Goal: Communication & Community: Answer question/provide support

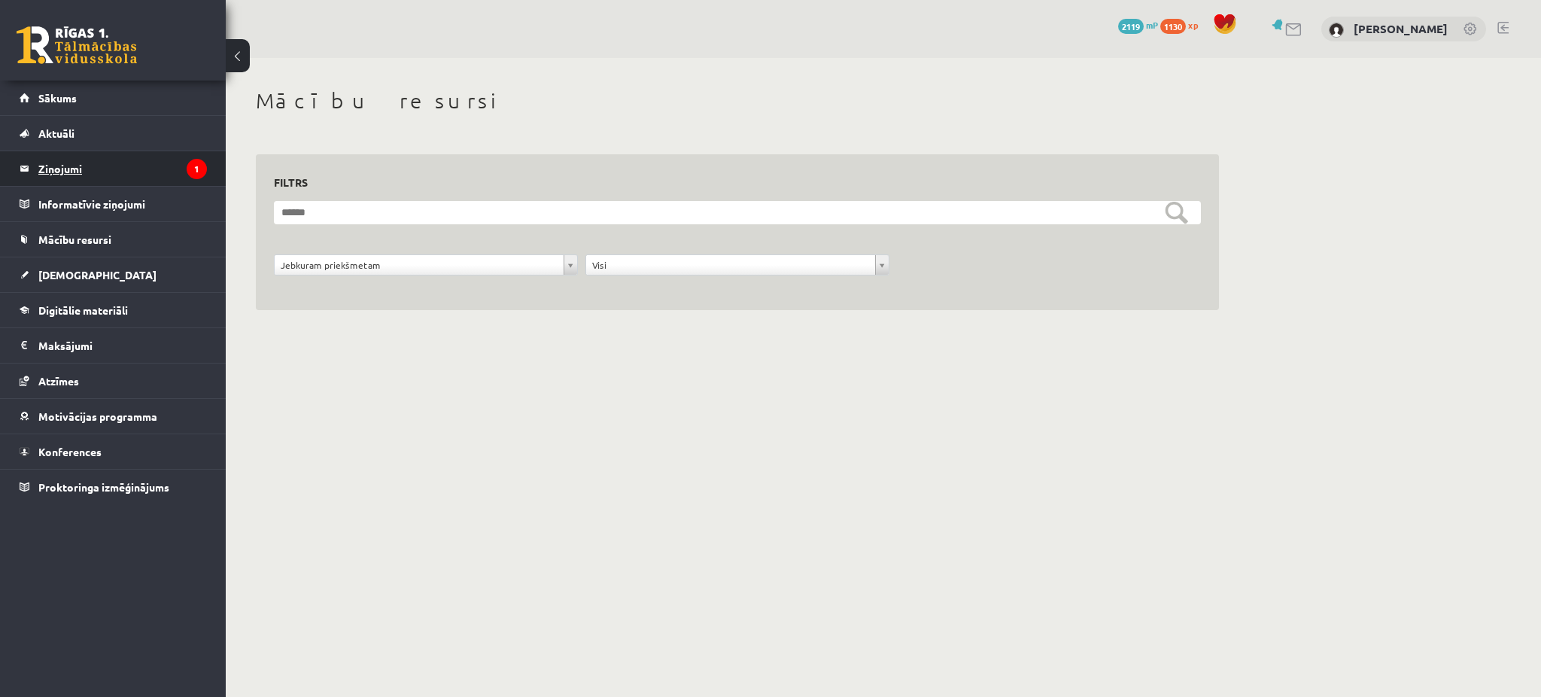
click at [150, 158] on legend "Ziņojumi 1" at bounding box center [122, 168] width 169 height 35
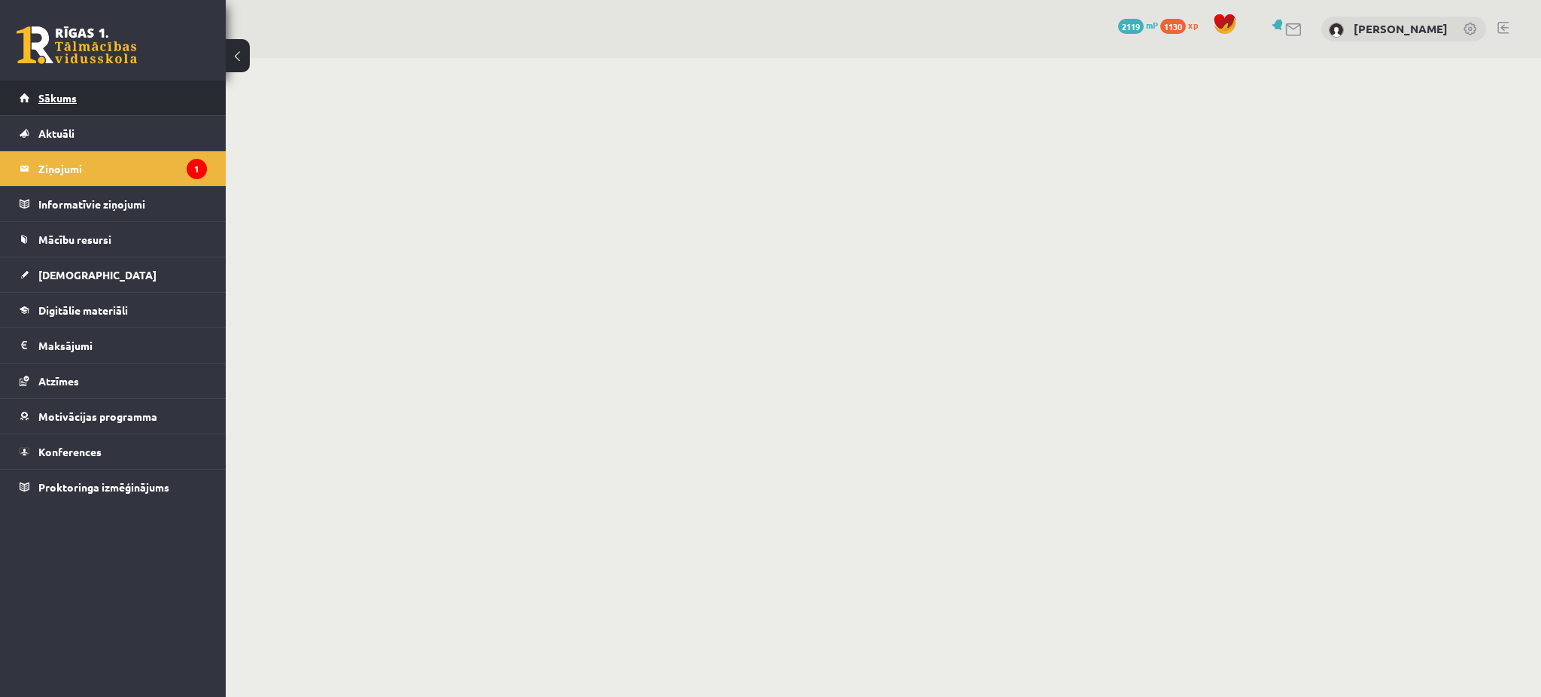
click at [157, 107] on link "Sākums" at bounding box center [113, 97] width 187 height 35
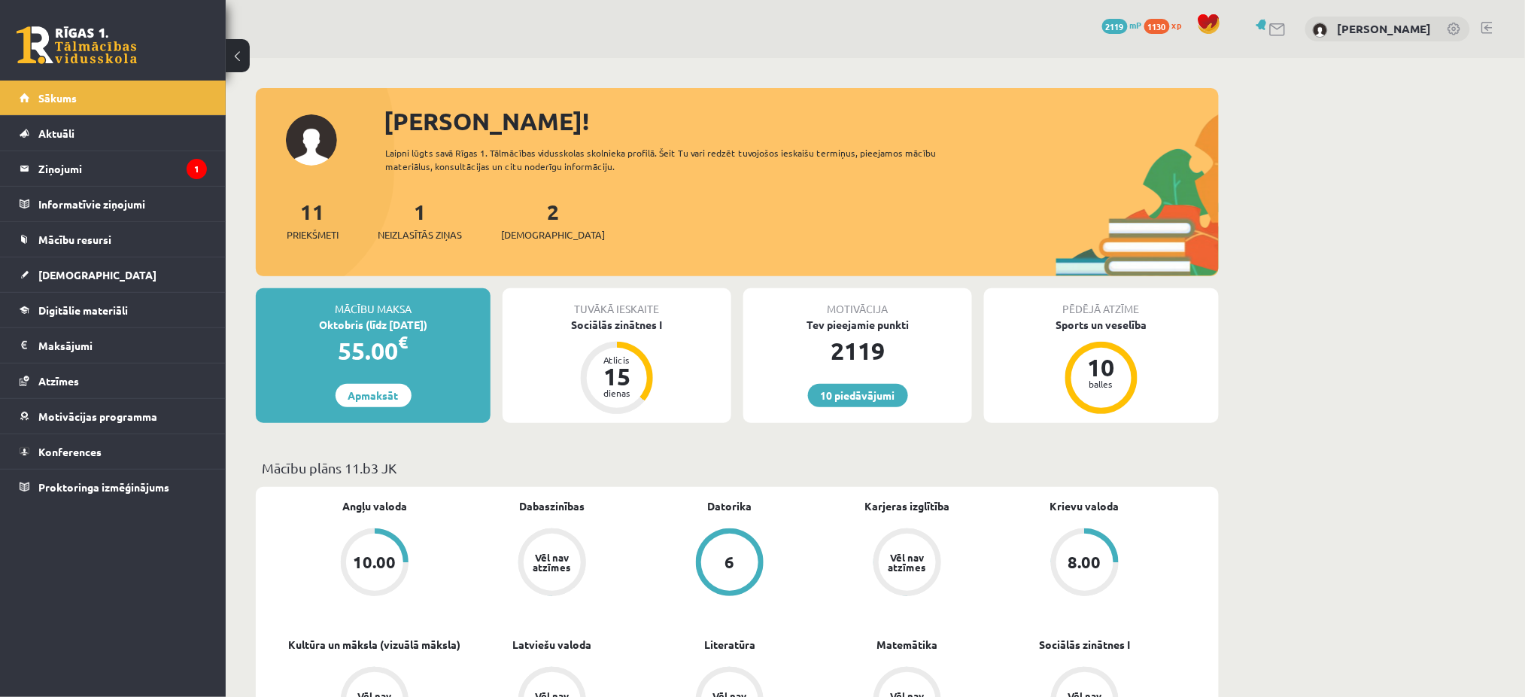
click at [433, 215] on div "1 Neizlasītās ziņas" at bounding box center [420, 219] width 84 height 47
click at [427, 214] on link "1 Neizlasītās ziņas" at bounding box center [420, 220] width 84 height 44
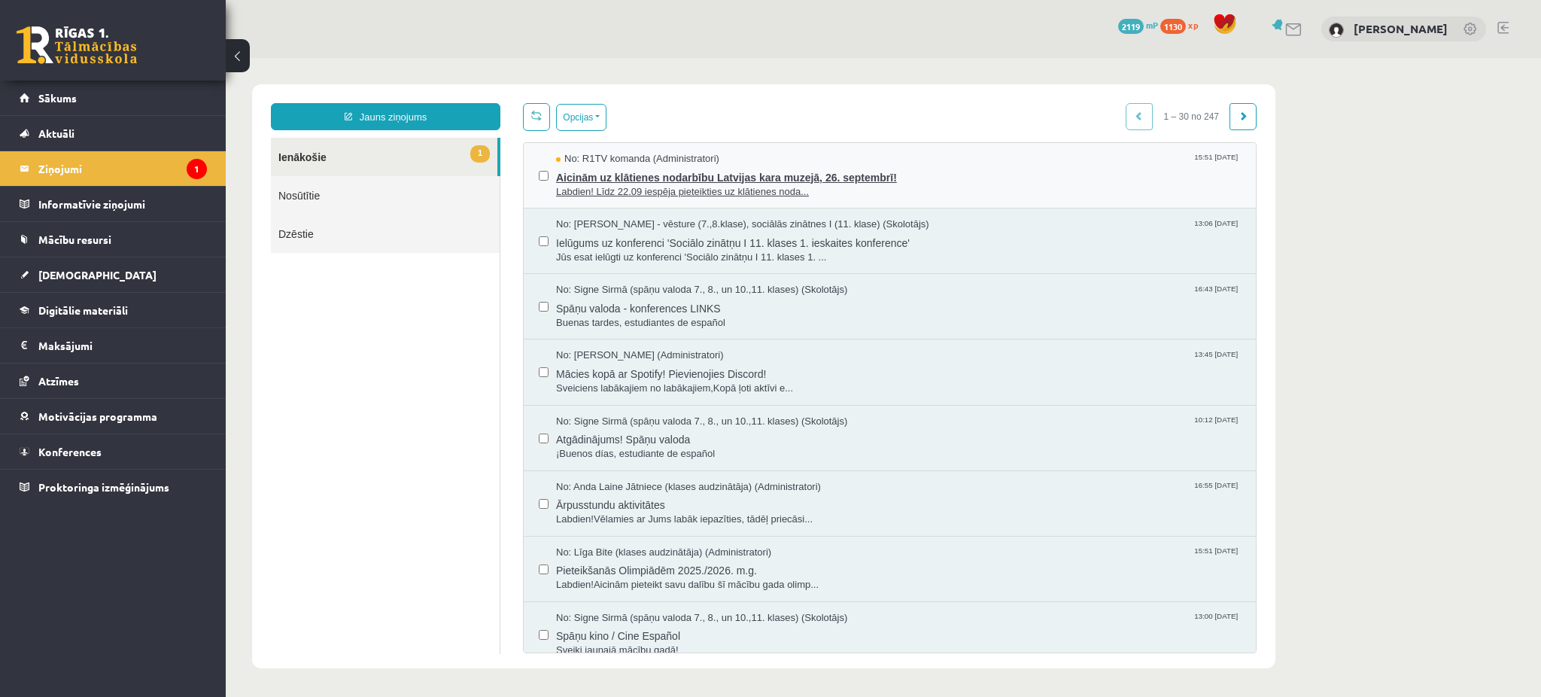
click at [695, 191] on span "Labdien! Līdz 22.09 iespēja pieteikties uz klātienes noda..." at bounding box center [898, 192] width 685 height 14
